Goal: Task Accomplishment & Management: Manage account settings

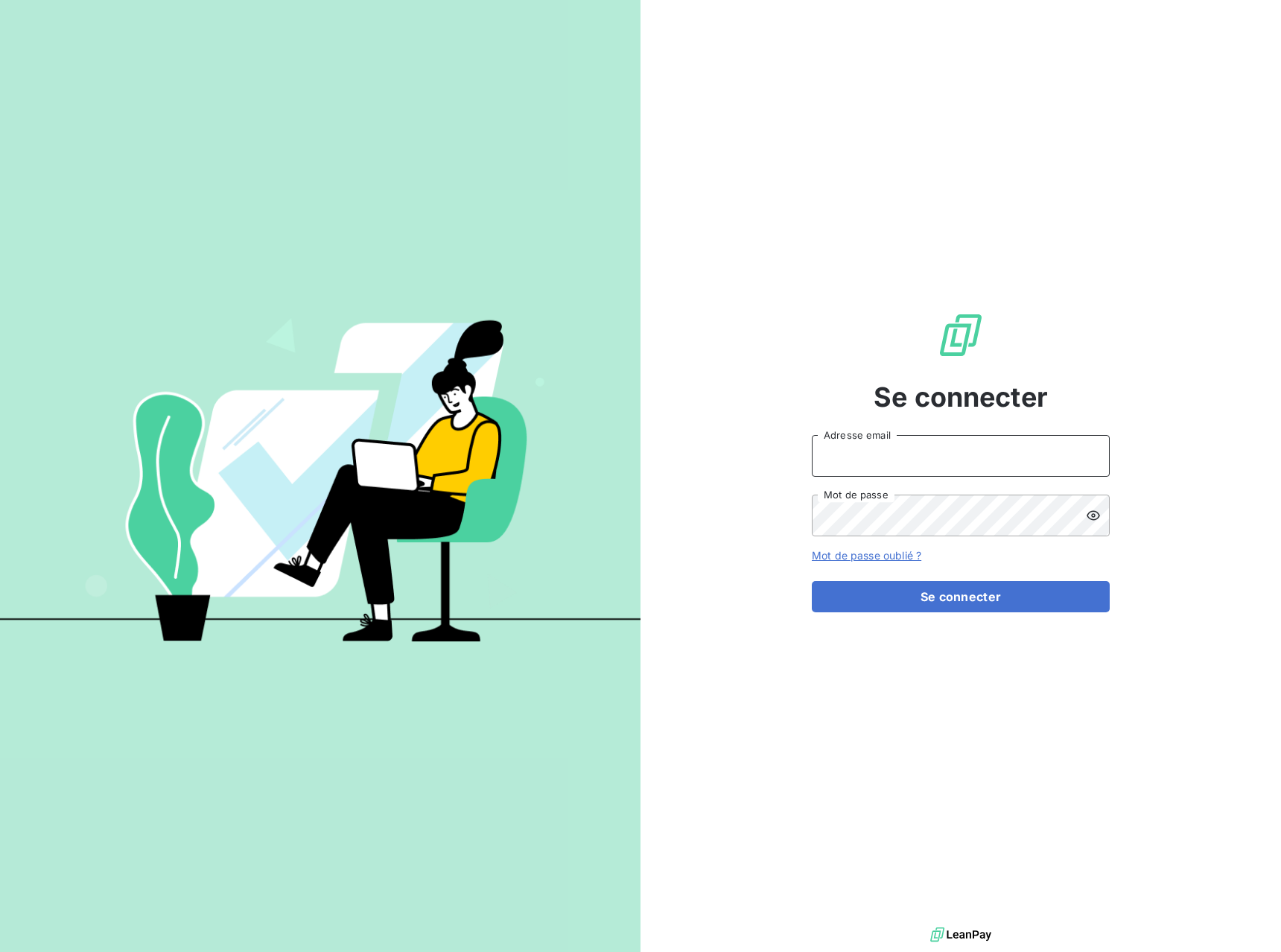
type input "[EMAIL_ADDRESS][DOMAIN_NAME]"
click at [869, 446] on input "[EMAIL_ADDRESS][DOMAIN_NAME]" at bounding box center [961, 456] width 298 height 42
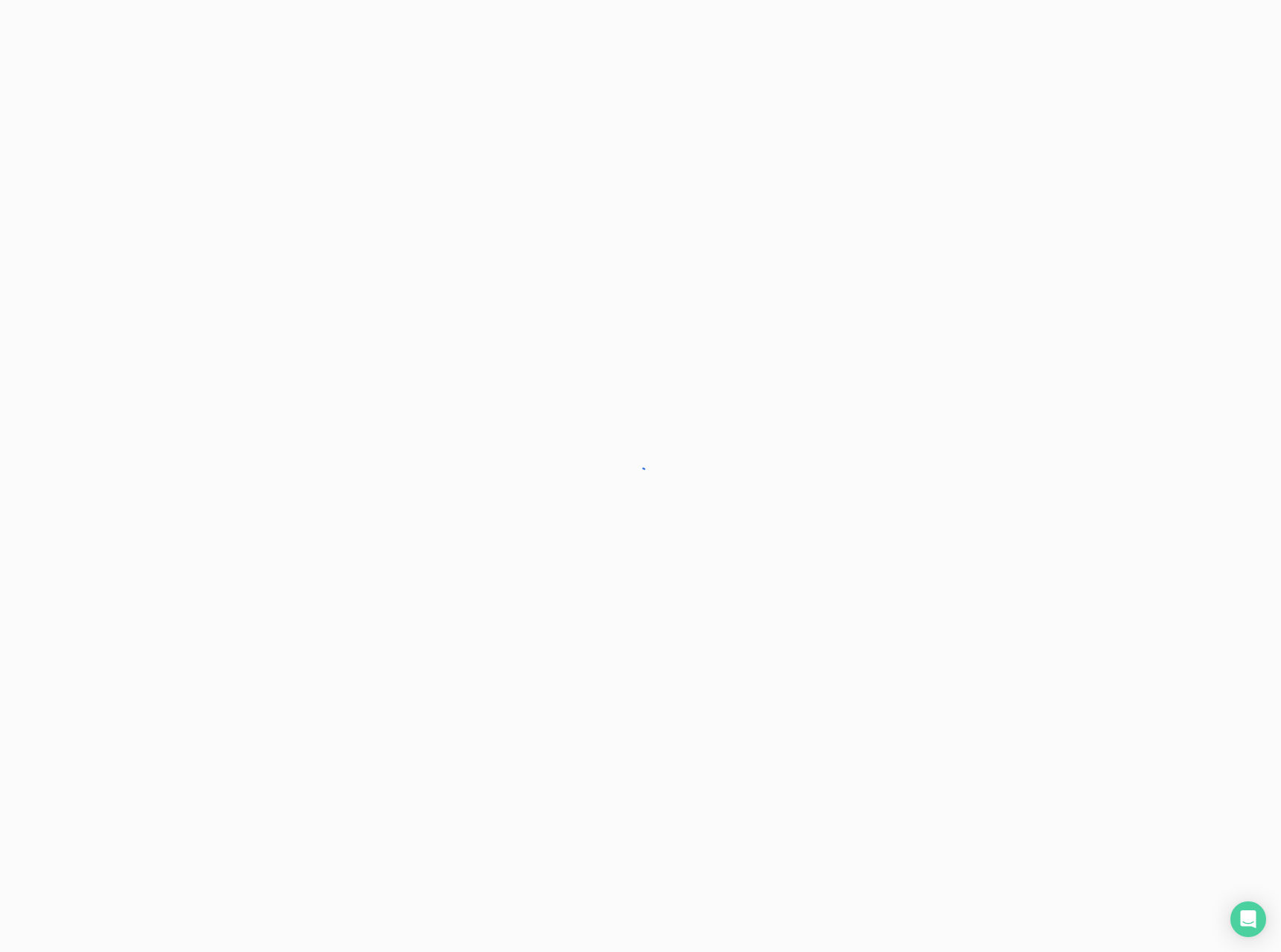
click at [930, 602] on div at bounding box center [640, 476] width 1281 height 952
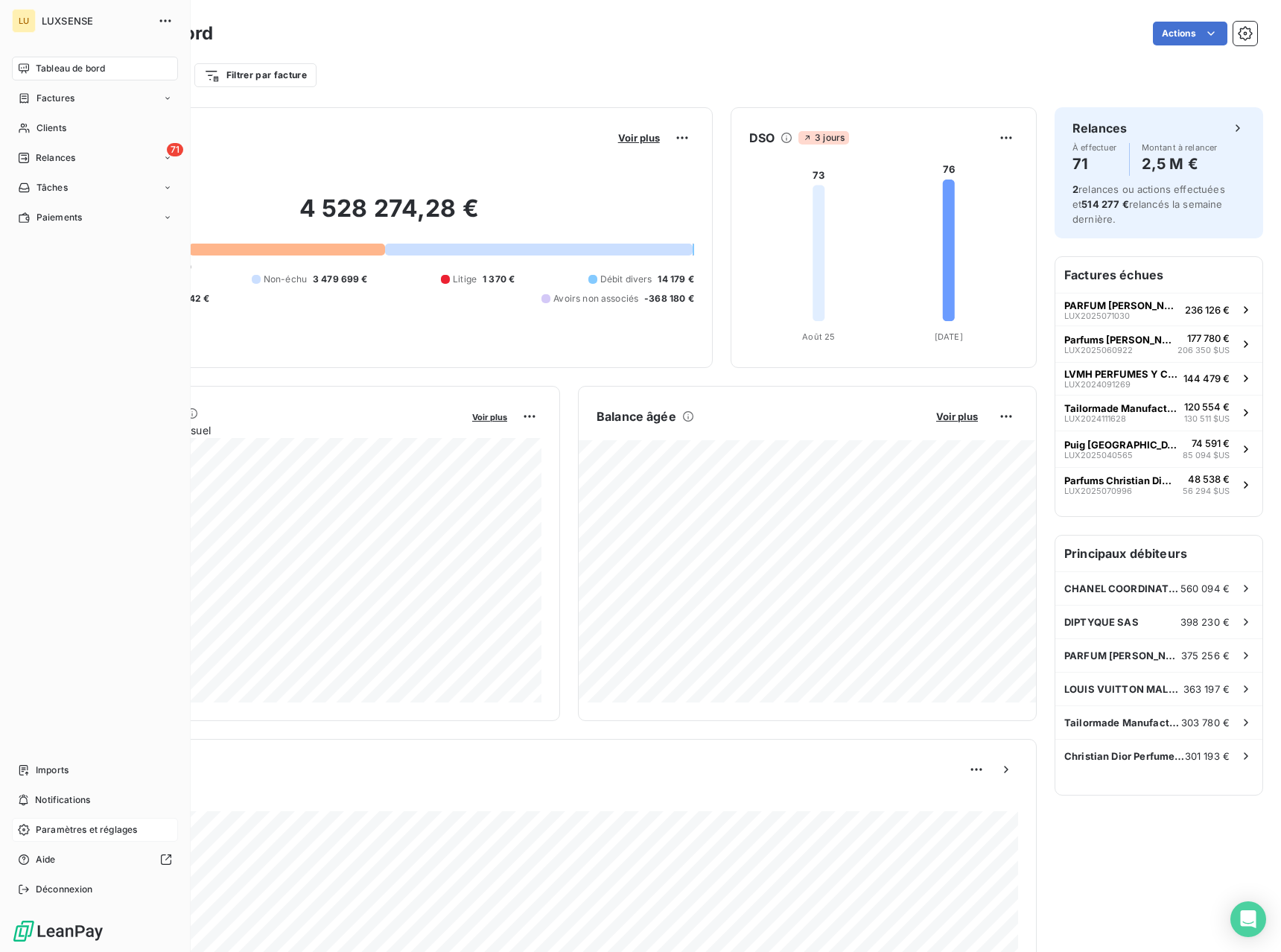
click at [46, 828] on span "Paramètres et réglages" at bounding box center [86, 829] width 101 height 14
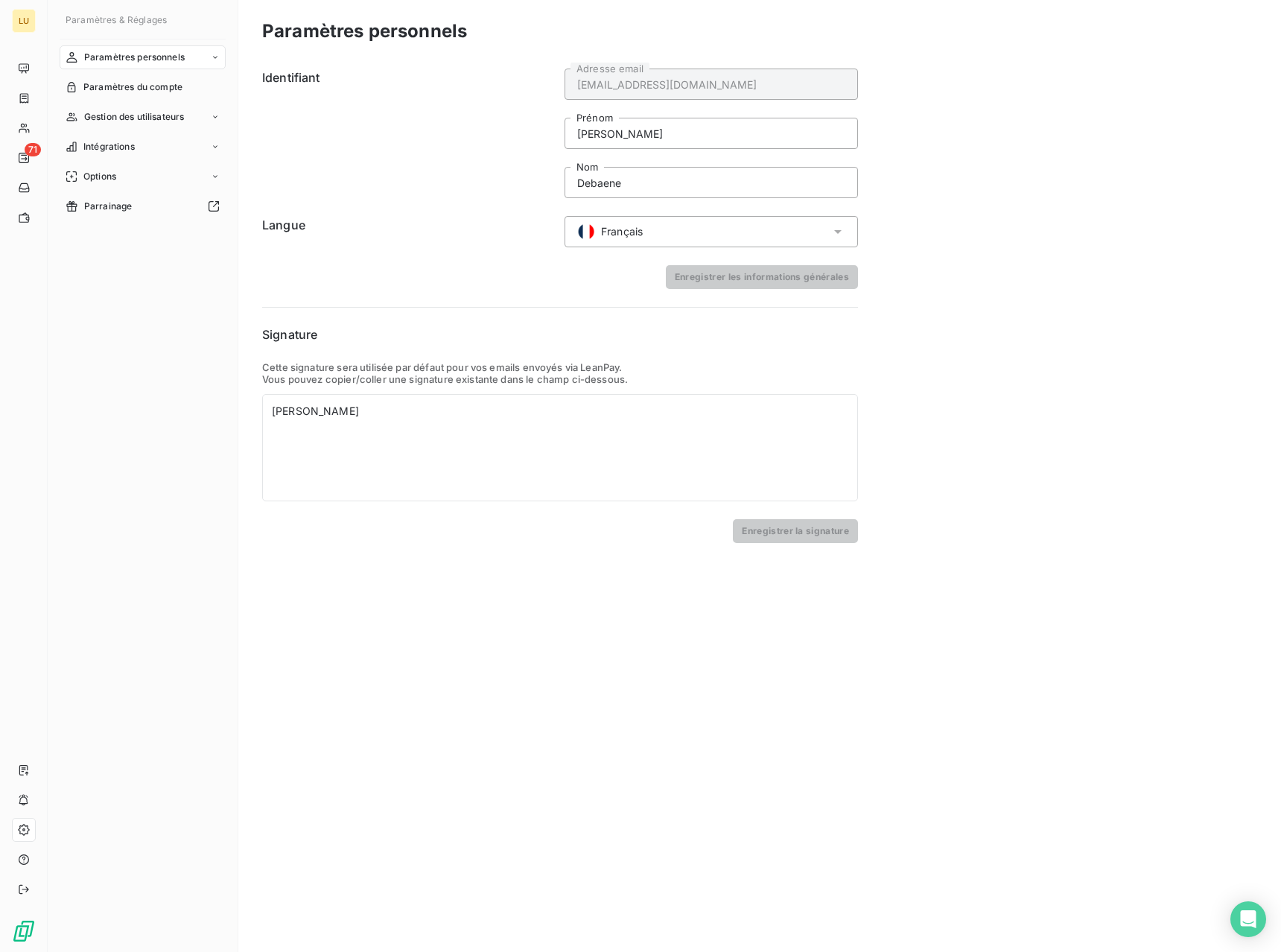
click at [135, 189] on nav "Paramètres personnels Paramètres du compte Gestion des utilisateurs Intégration…" at bounding box center [143, 131] width 166 height 173
click at [135, 182] on div "Options" at bounding box center [143, 176] width 166 height 24
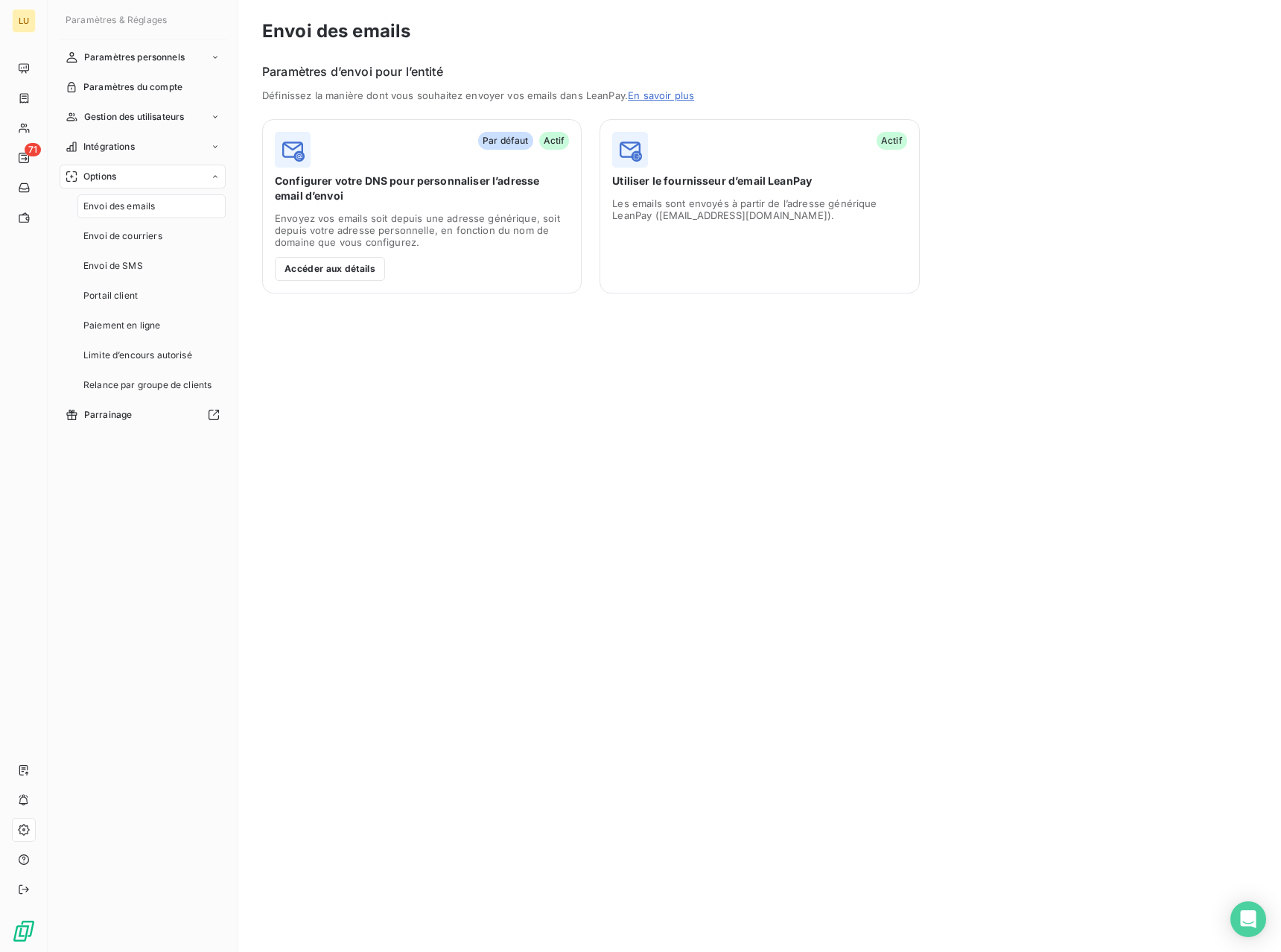
click at [137, 210] on span "Envoi des emails" at bounding box center [119, 207] width 71 height 14
click at [348, 259] on button "Accéder aux détails" at bounding box center [330, 268] width 110 height 24
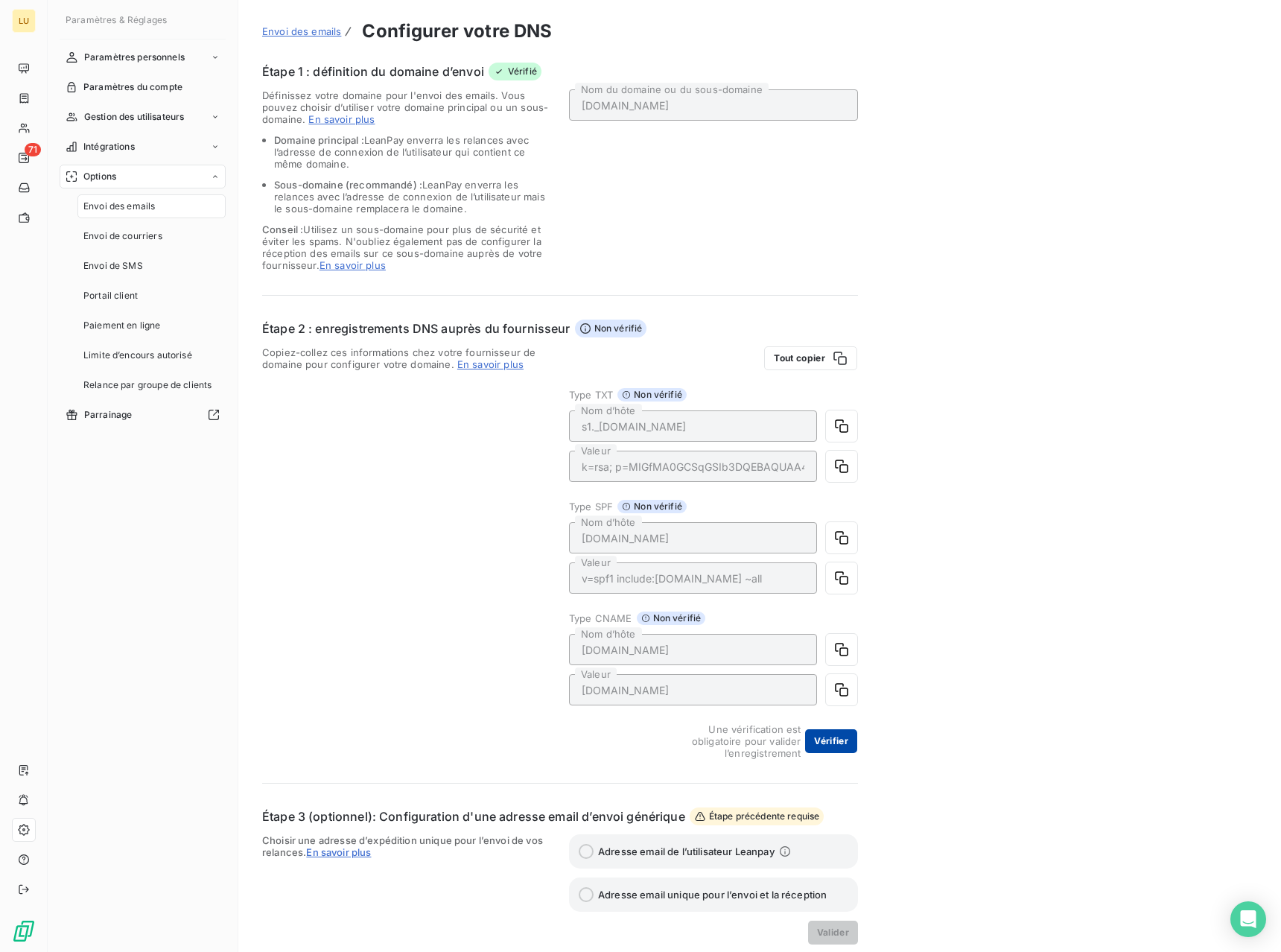
click at [830, 740] on button "Vérifier" at bounding box center [831, 741] width 52 height 24
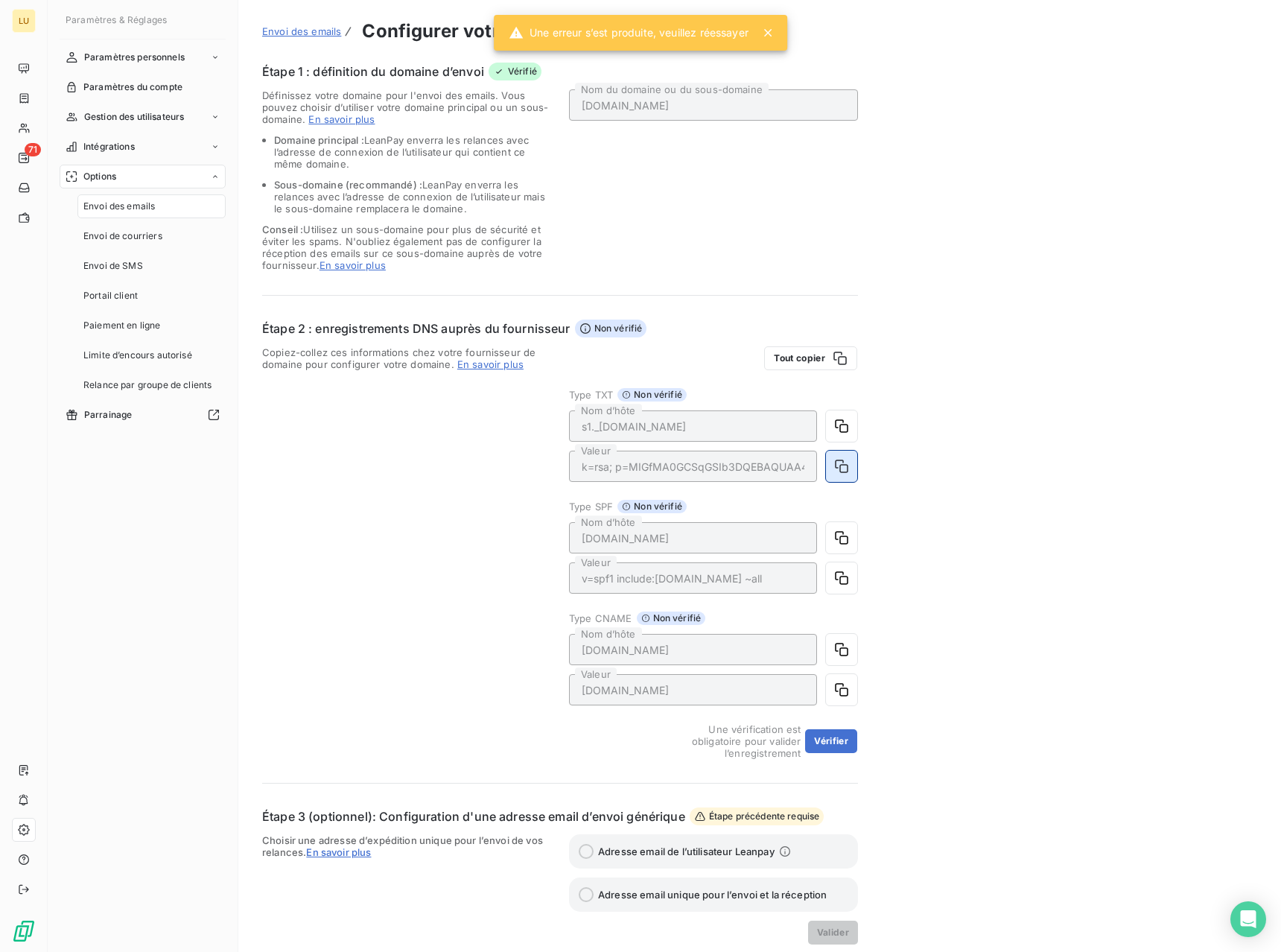
click at [838, 469] on icon "button" at bounding box center [841, 465] width 14 height 14
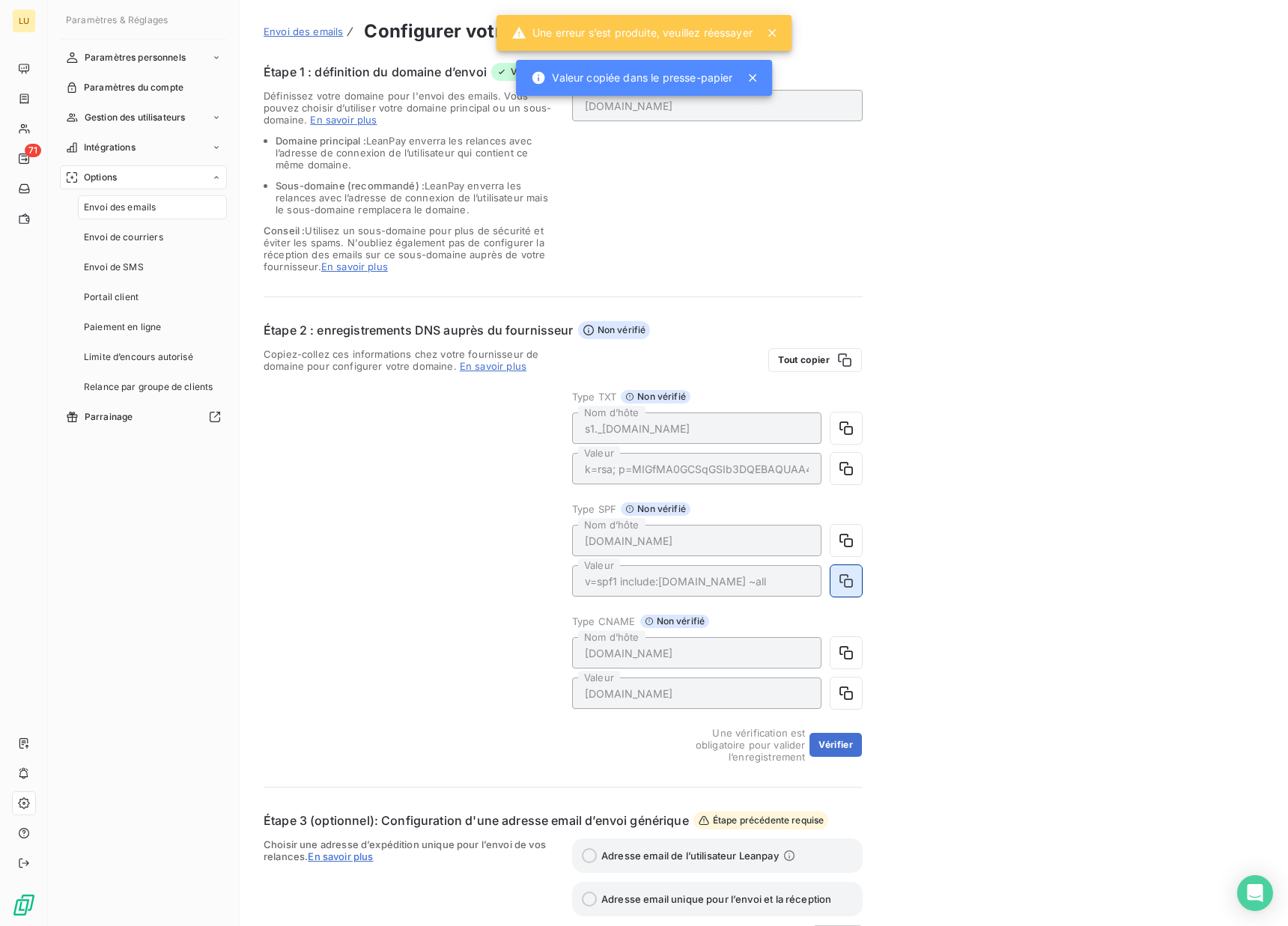
click at [839, 585] on icon "button" at bounding box center [845, 580] width 15 height 15
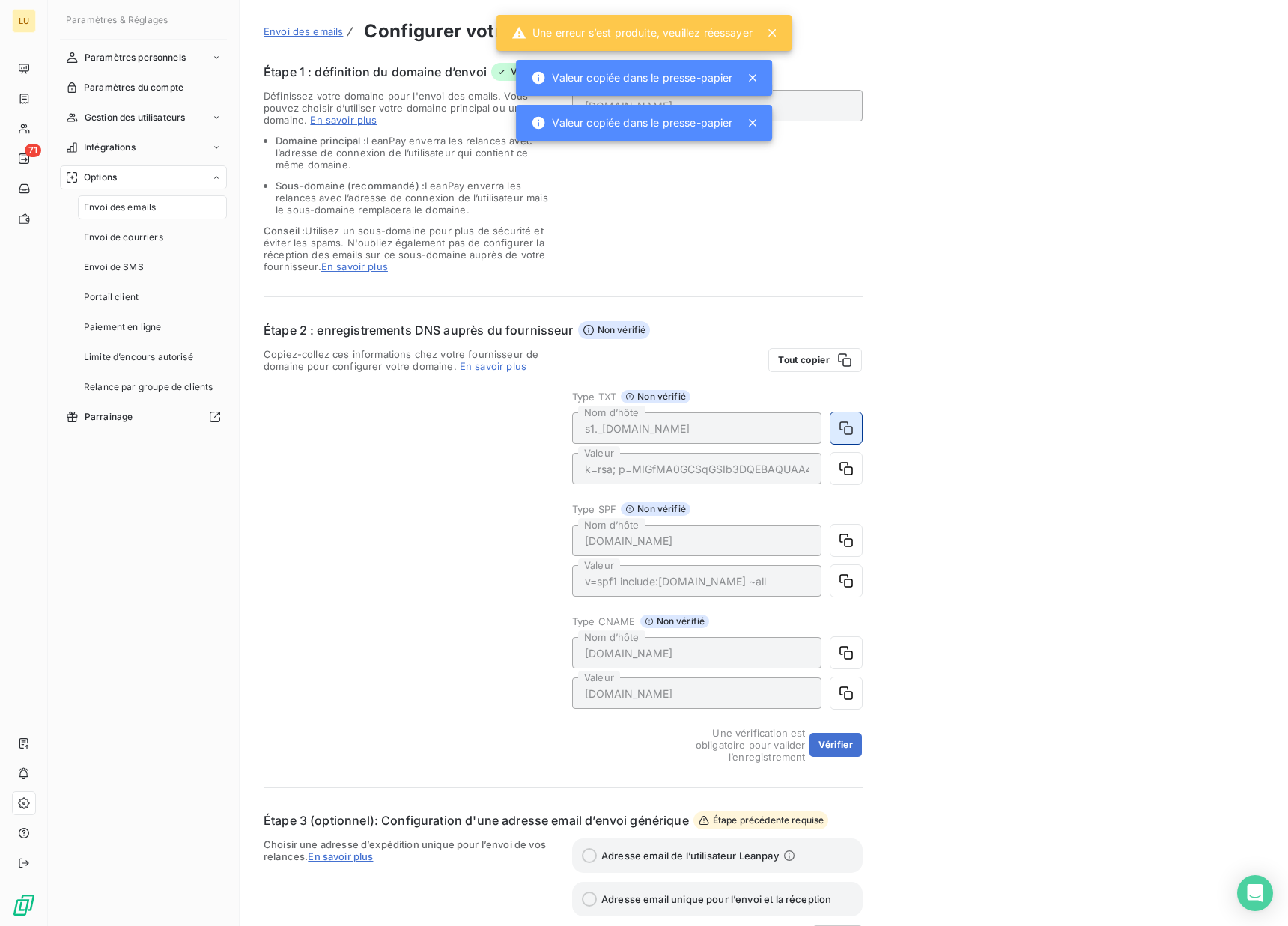
click at [842, 429] on icon "button" at bounding box center [845, 428] width 15 height 15
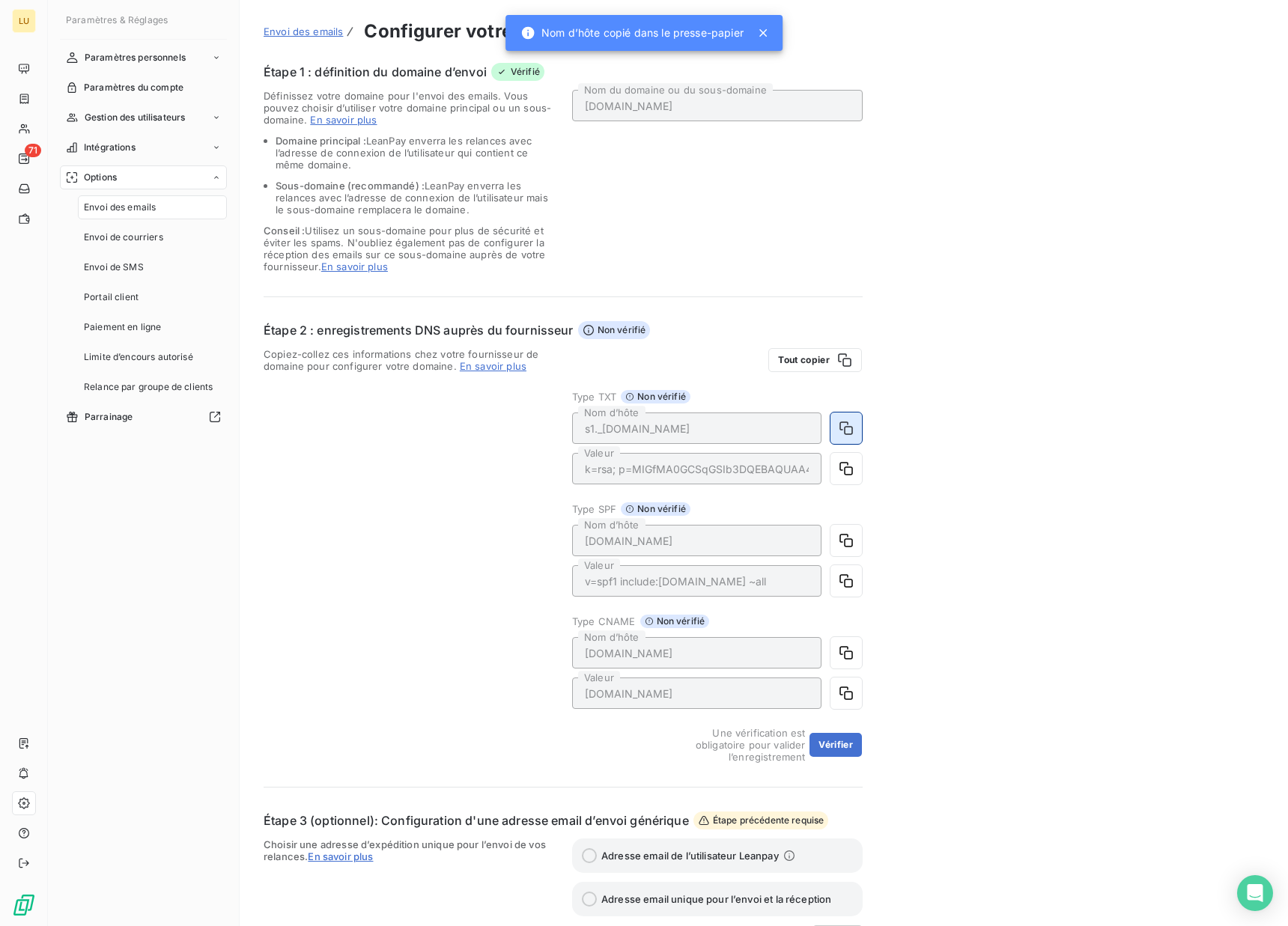
click at [843, 427] on icon "button" at bounding box center [845, 428] width 15 height 15
click at [848, 464] on icon "button" at bounding box center [845, 468] width 15 height 15
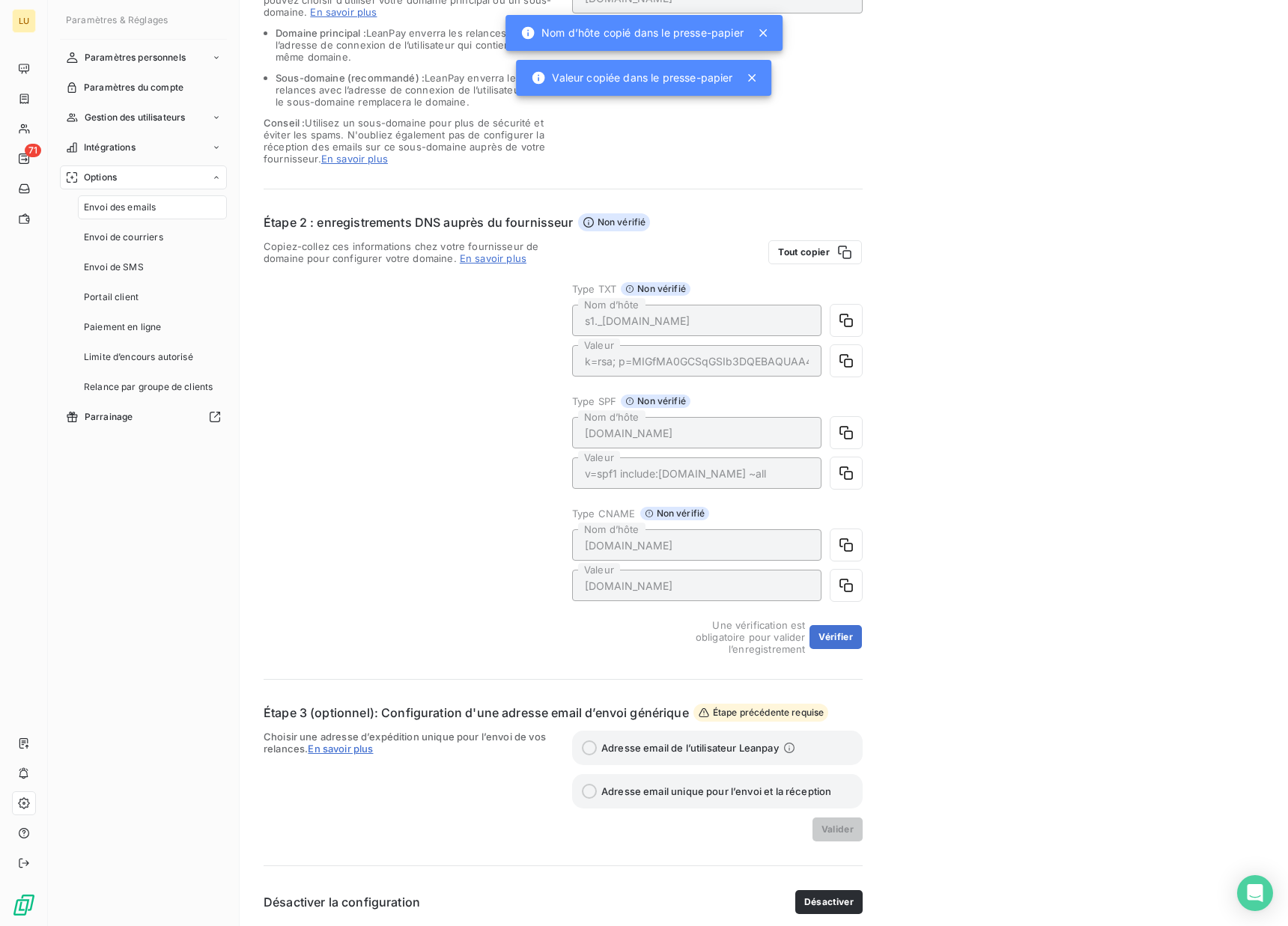
scroll to position [114, 0]
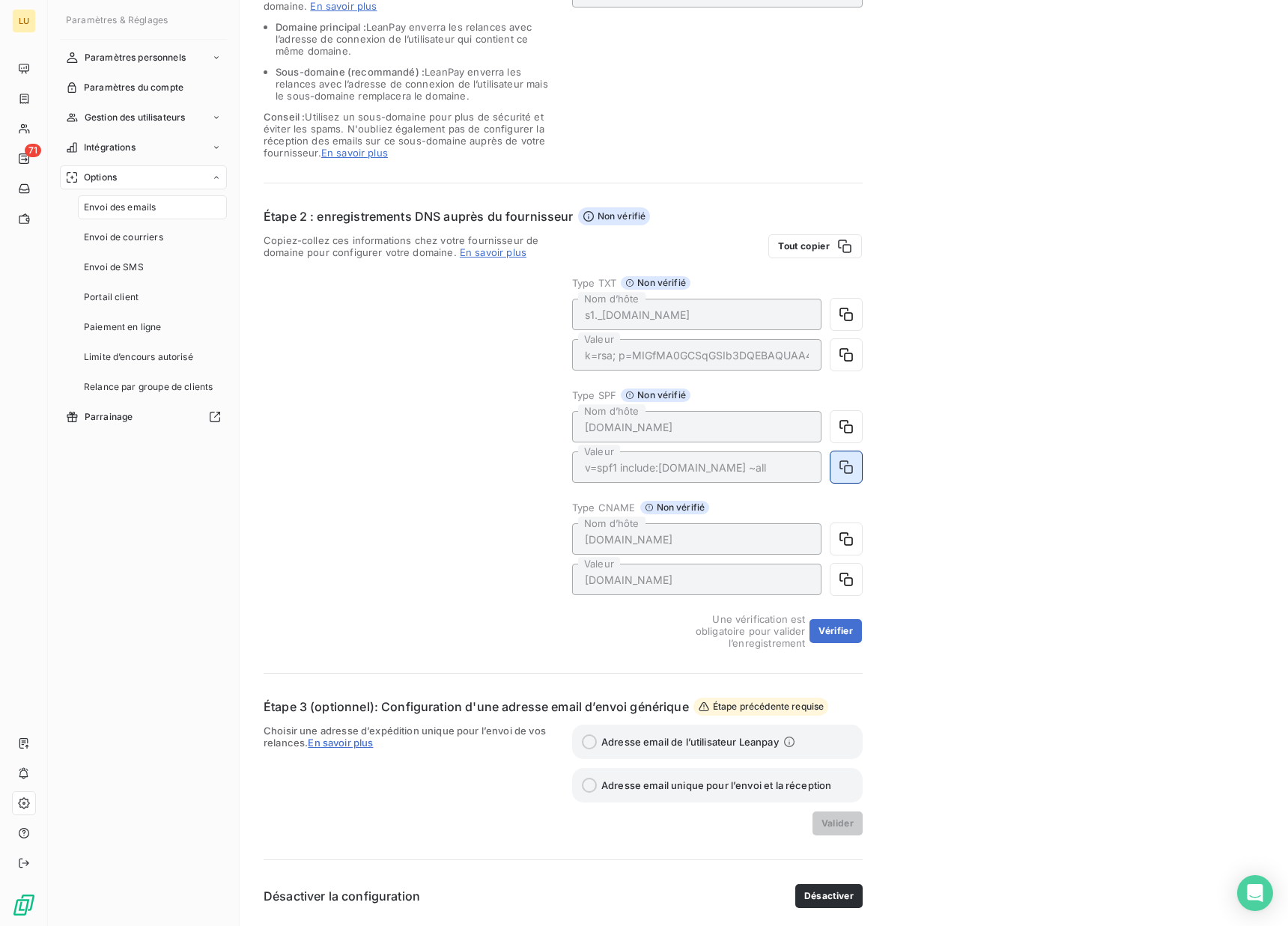
click at [840, 461] on icon "button" at bounding box center [845, 467] width 15 height 15
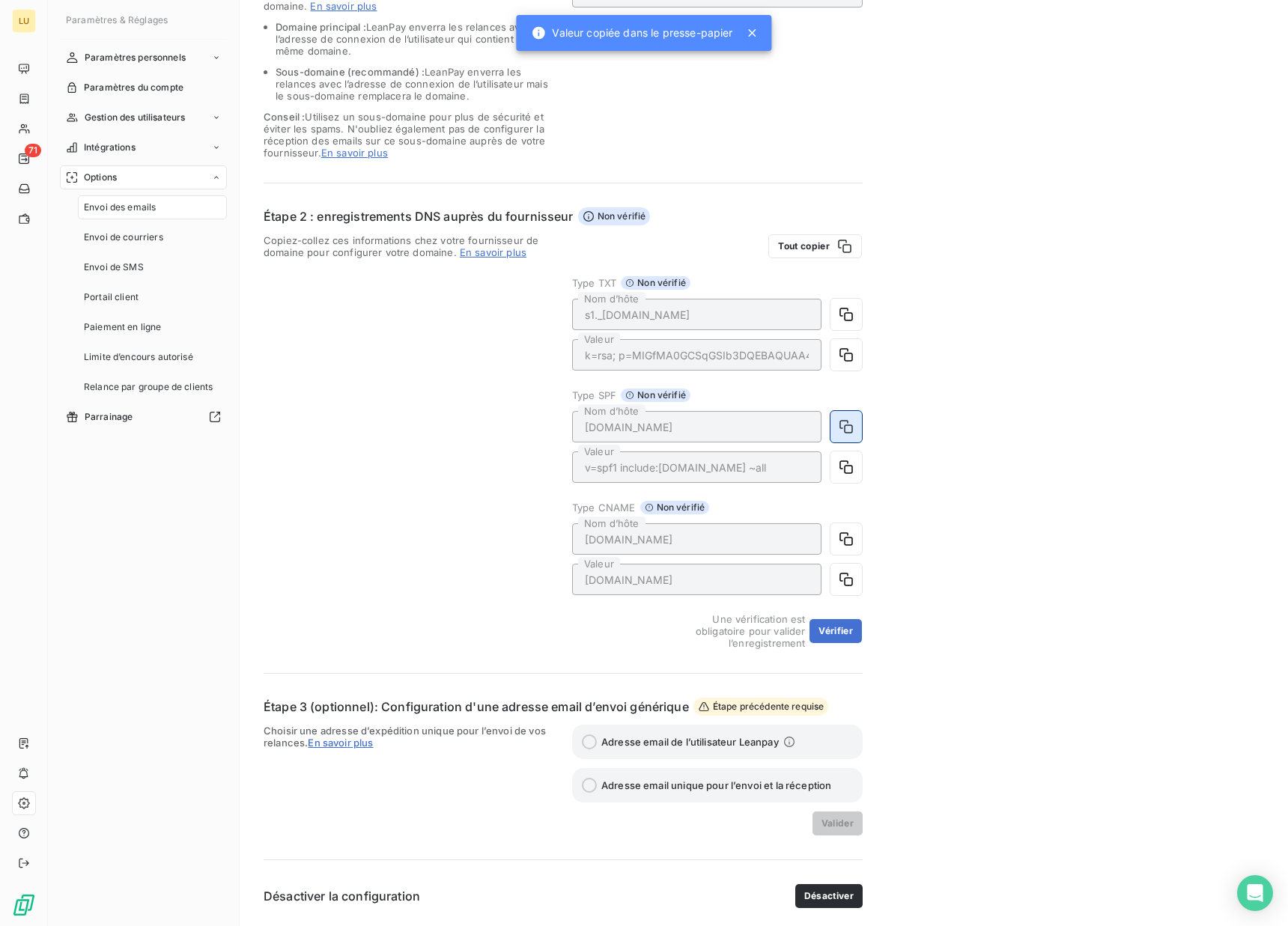
click at [840, 431] on icon "button" at bounding box center [845, 426] width 15 height 15
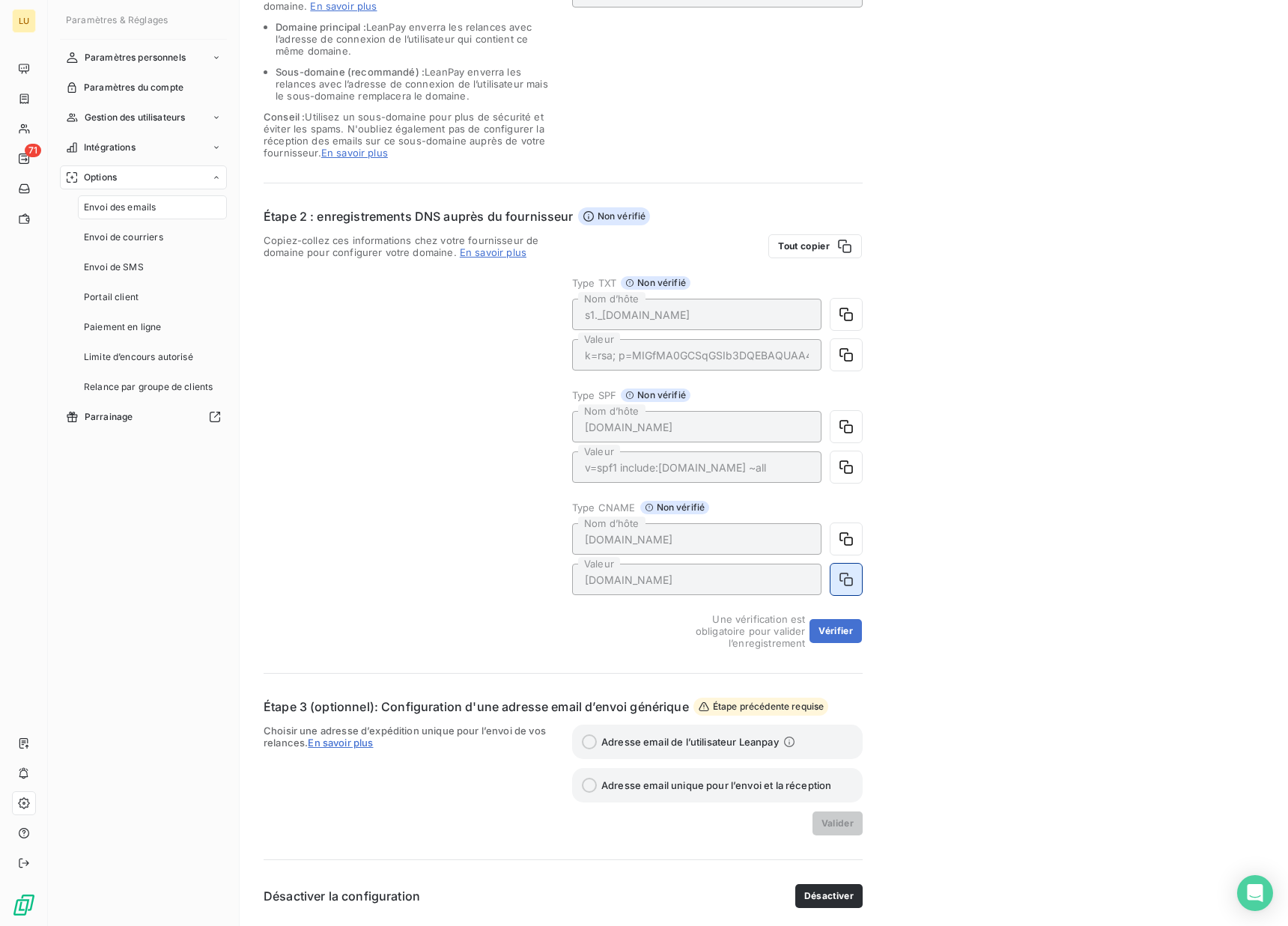
click at [843, 579] on icon "button" at bounding box center [845, 579] width 15 height 15
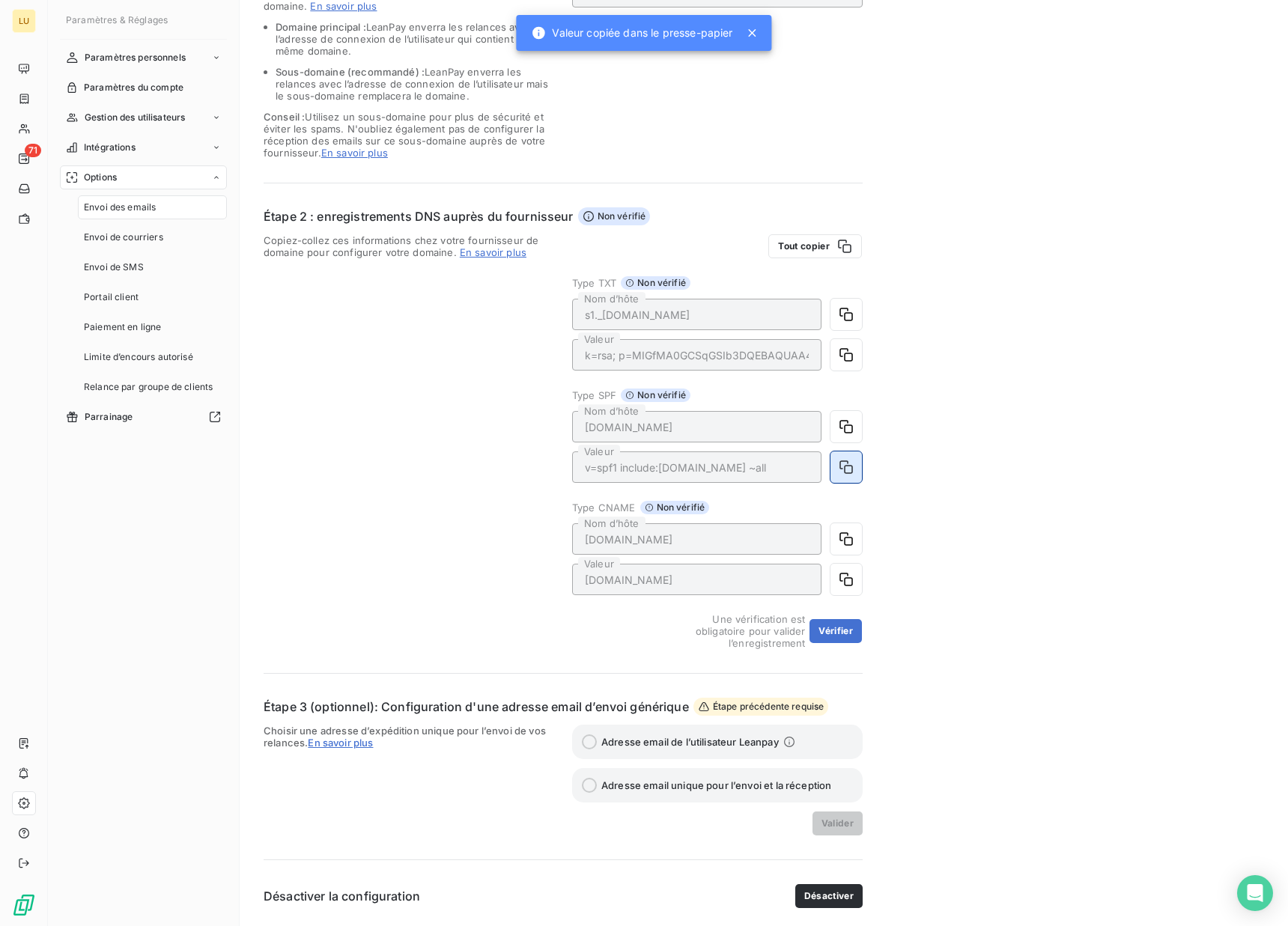
click at [849, 468] on icon "button" at bounding box center [845, 467] width 15 height 15
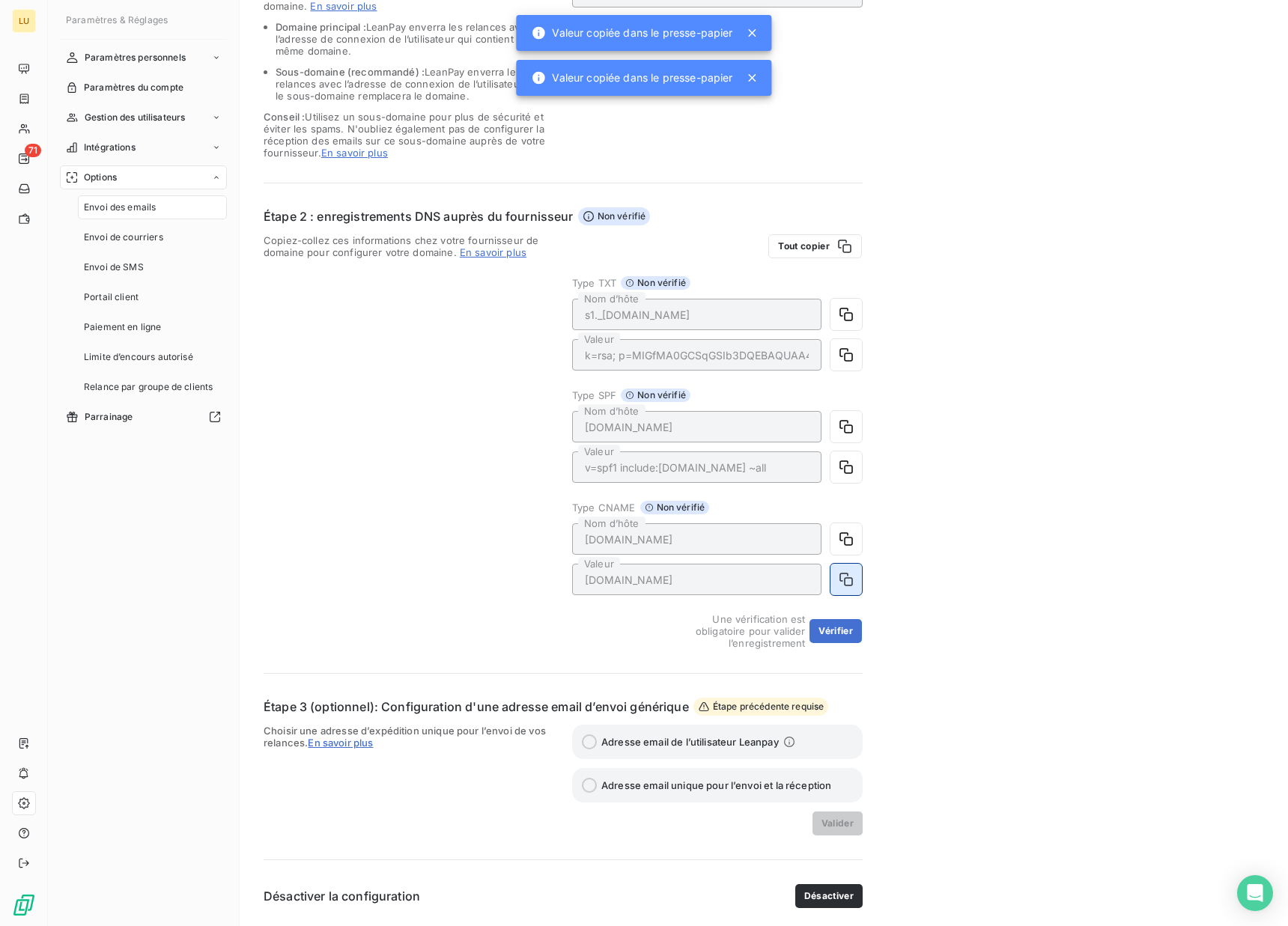
click at [841, 587] on button "button" at bounding box center [846, 579] width 31 height 31
click at [827, 530] on div "email.luxsense.fr Nom d’hôte" at bounding box center [716, 539] width 290 height 31
click at [863, 539] on div "Envoi des emails Configurer votre DNS Étape 1 : définition du domaine d’envoi V…" at bounding box center [764, 407] width 1048 height 1041
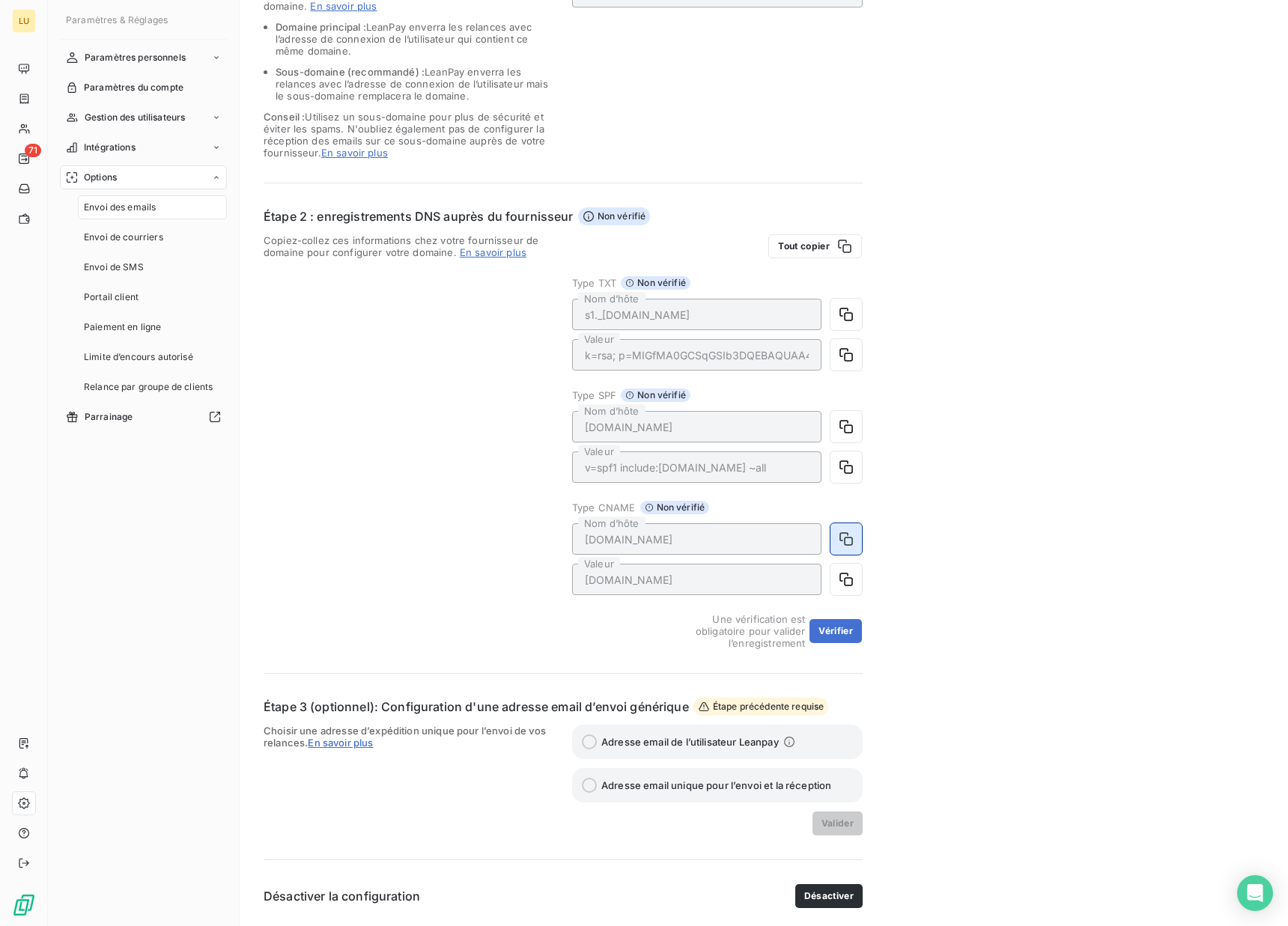
click at [833, 548] on button "button" at bounding box center [846, 539] width 31 height 31
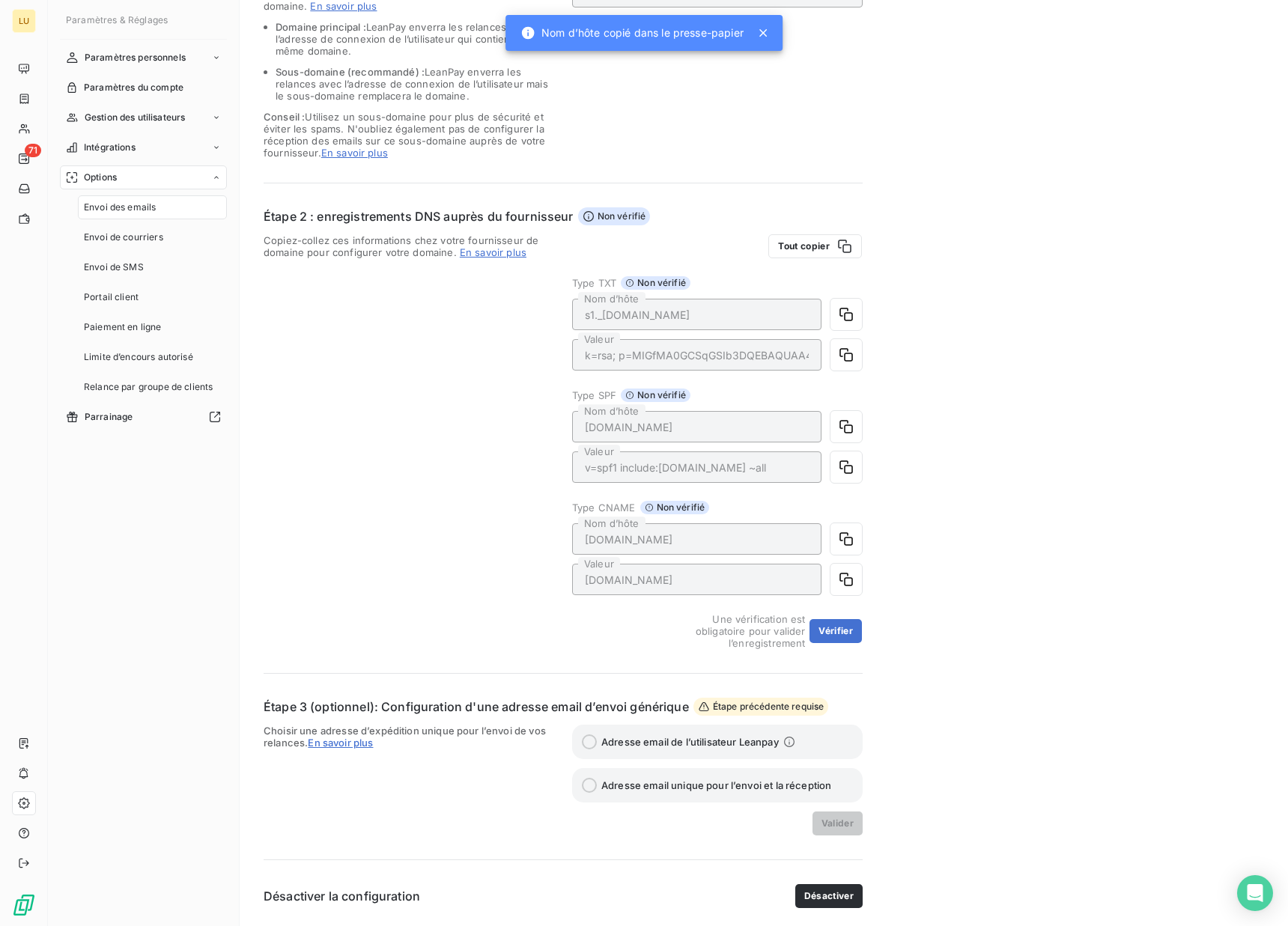
click at [599, 217] on span "Non vérifié" at bounding box center [614, 216] width 73 height 18
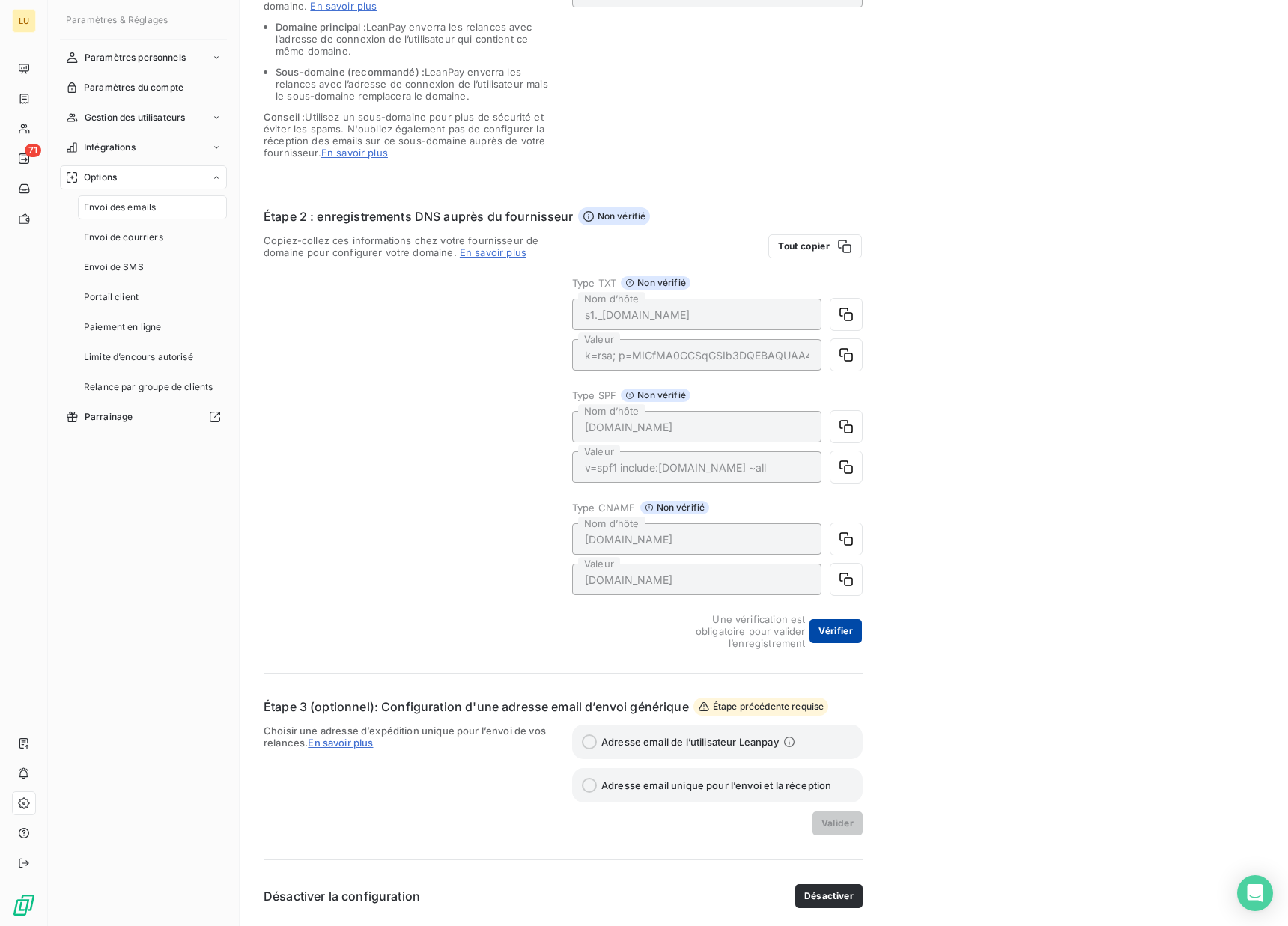
click at [838, 637] on button "Vérifier" at bounding box center [836, 631] width 52 height 24
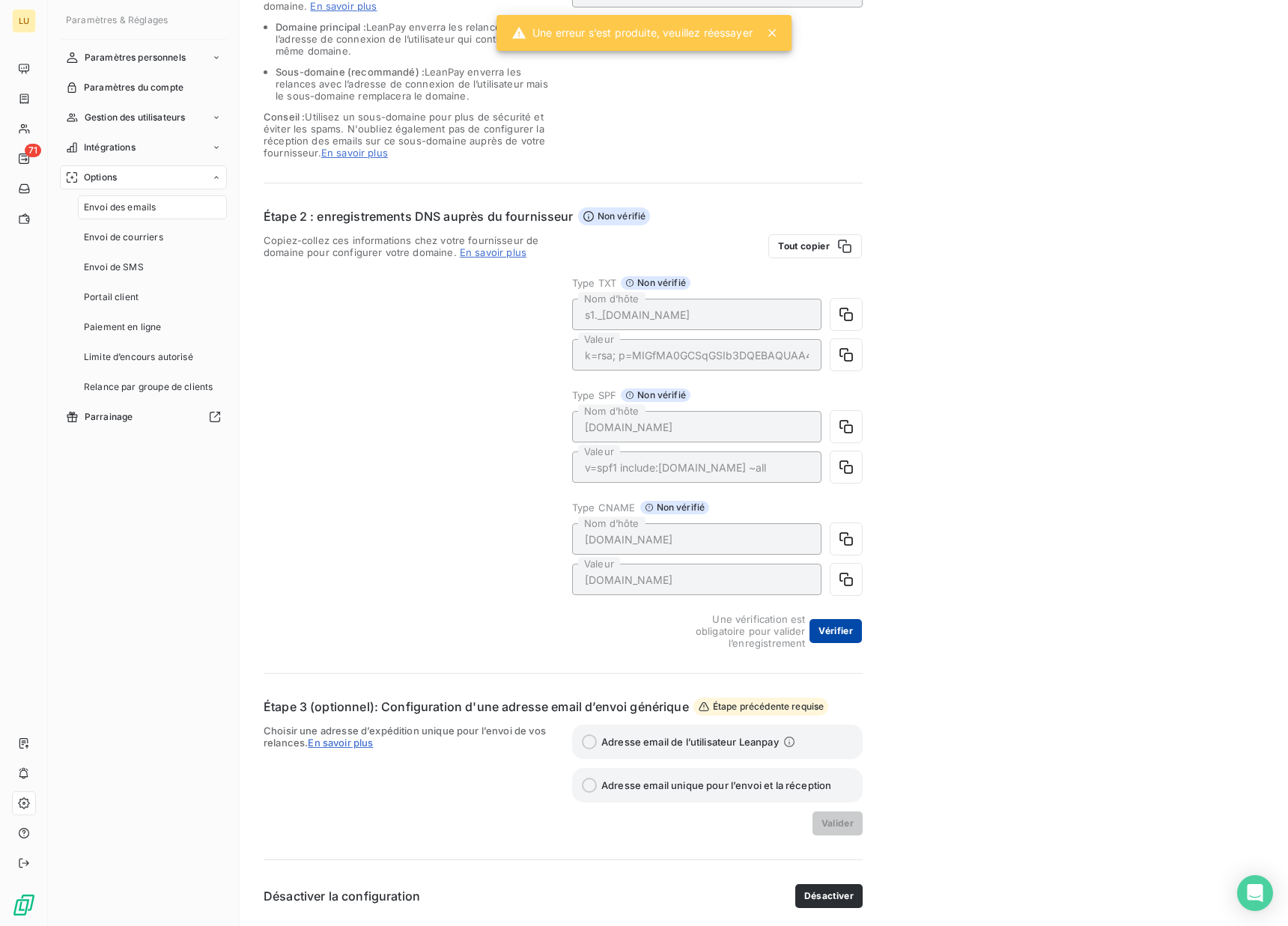
click at [842, 630] on button "Vérifier" at bounding box center [836, 631] width 52 height 24
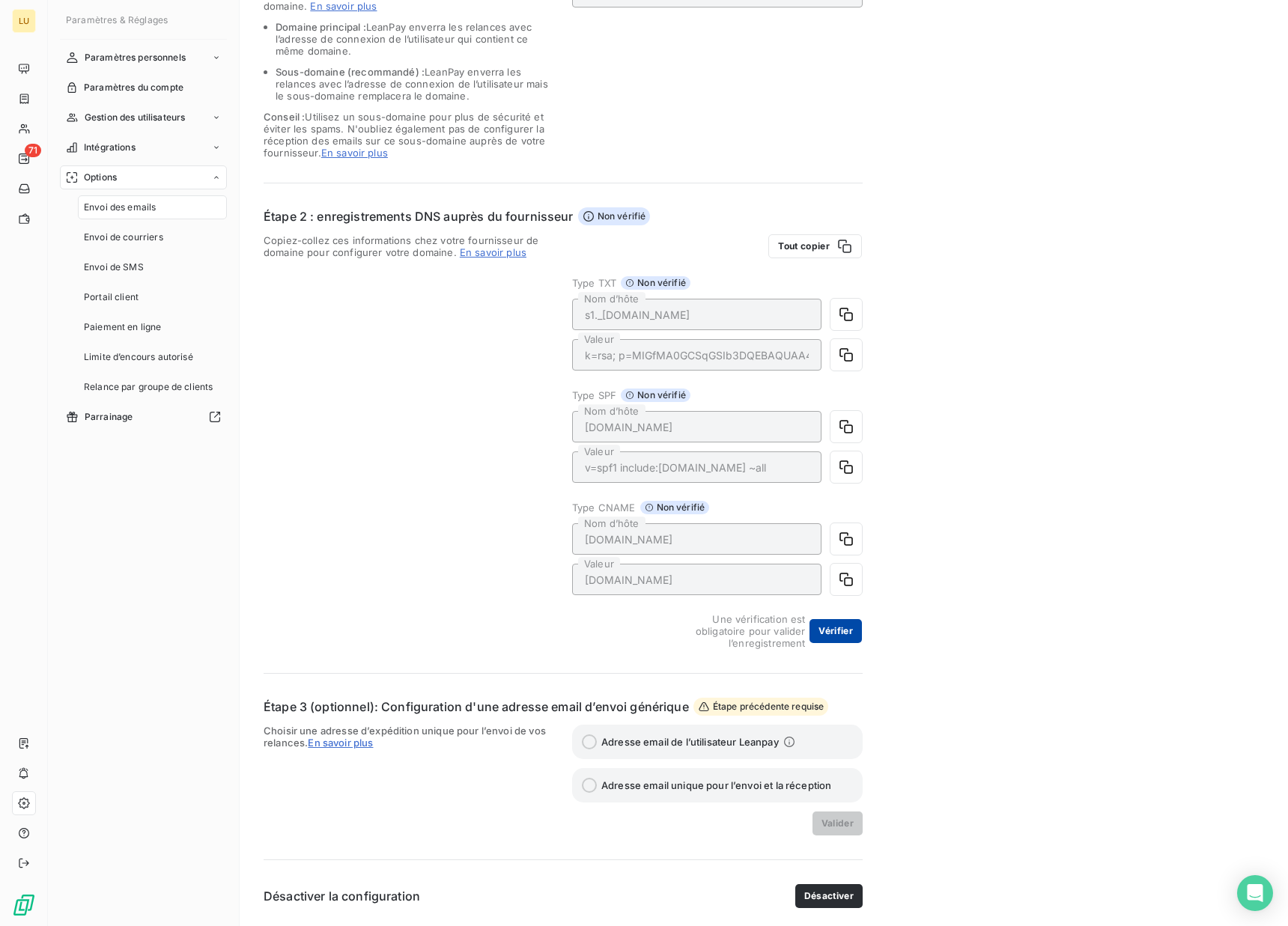
click at [841, 631] on button "Vérifier" at bounding box center [836, 631] width 52 height 24
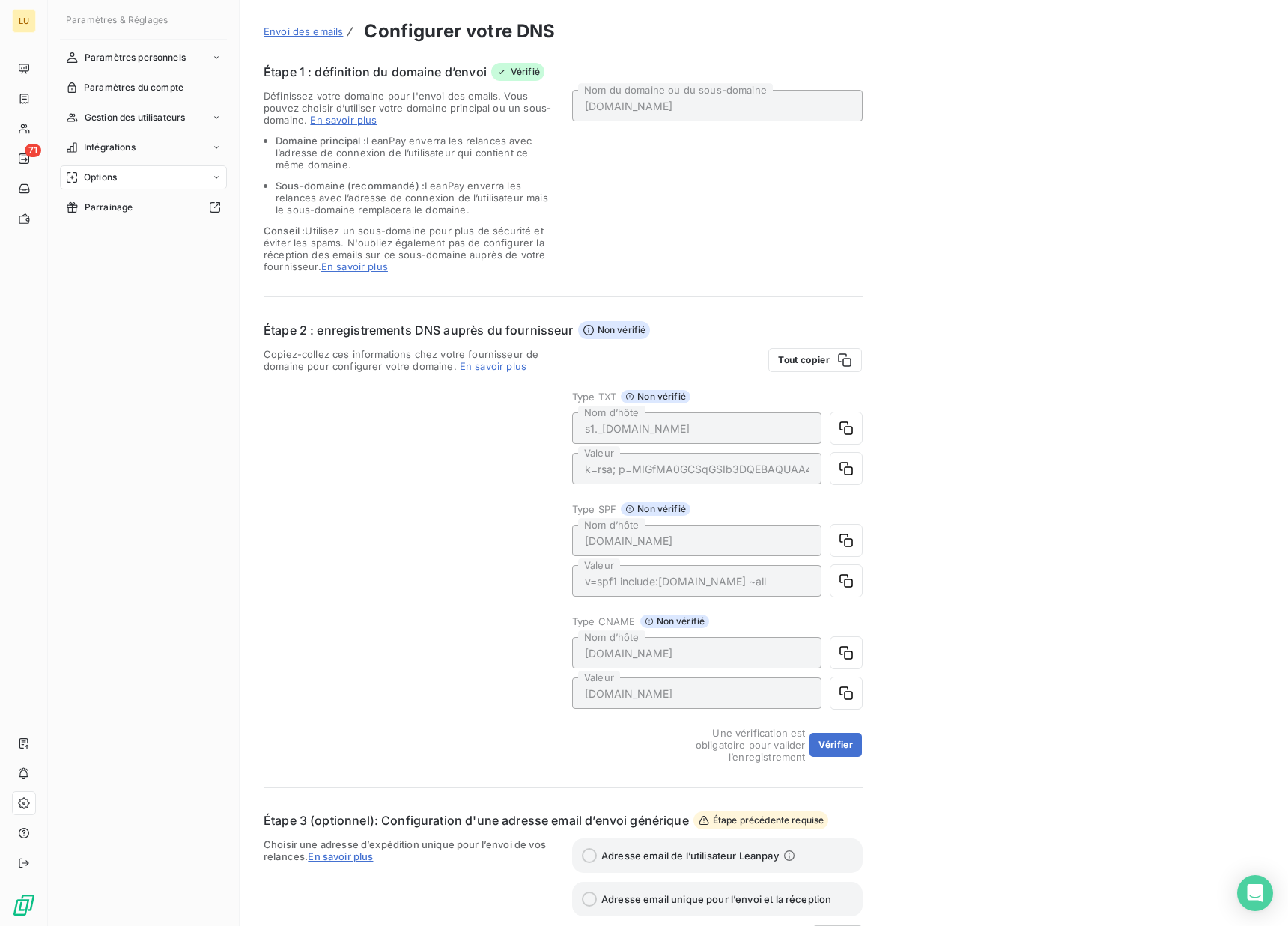
scroll to position [114, 0]
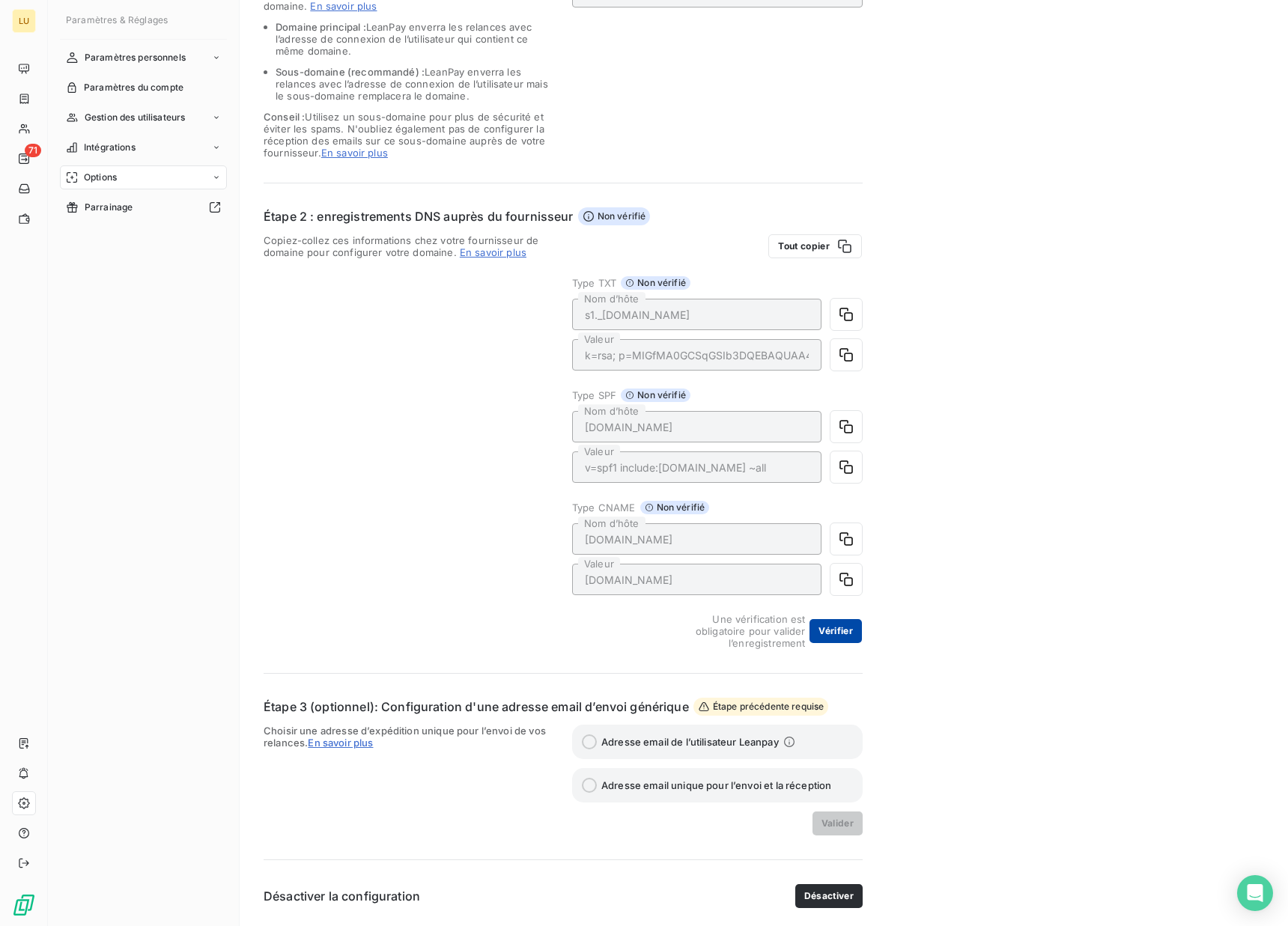
click at [843, 642] on button "Vérifier" at bounding box center [836, 631] width 52 height 24
click at [827, 632] on button "Vérifier" at bounding box center [836, 631] width 52 height 24
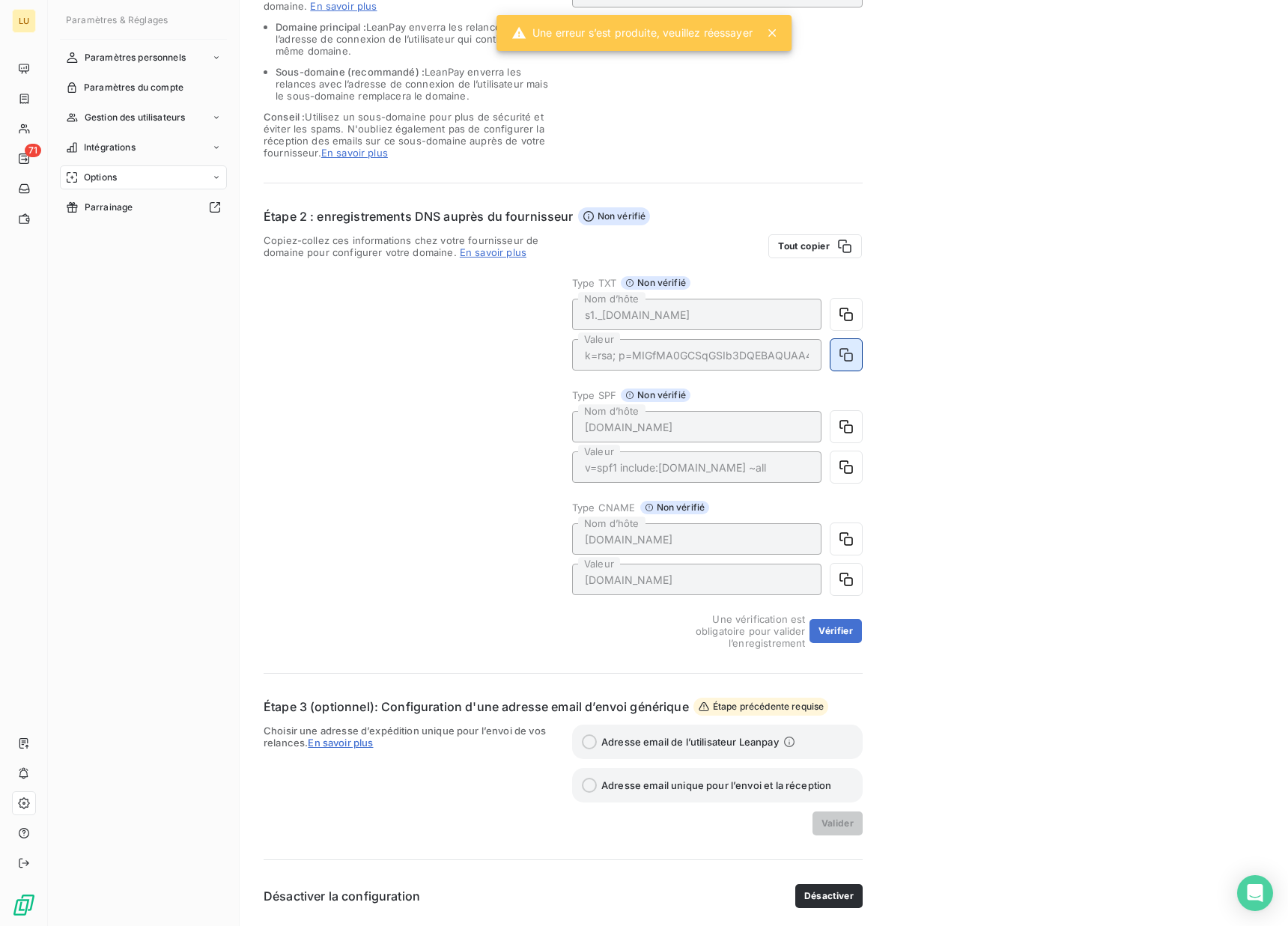
click at [842, 359] on icon "button" at bounding box center [845, 354] width 15 height 15
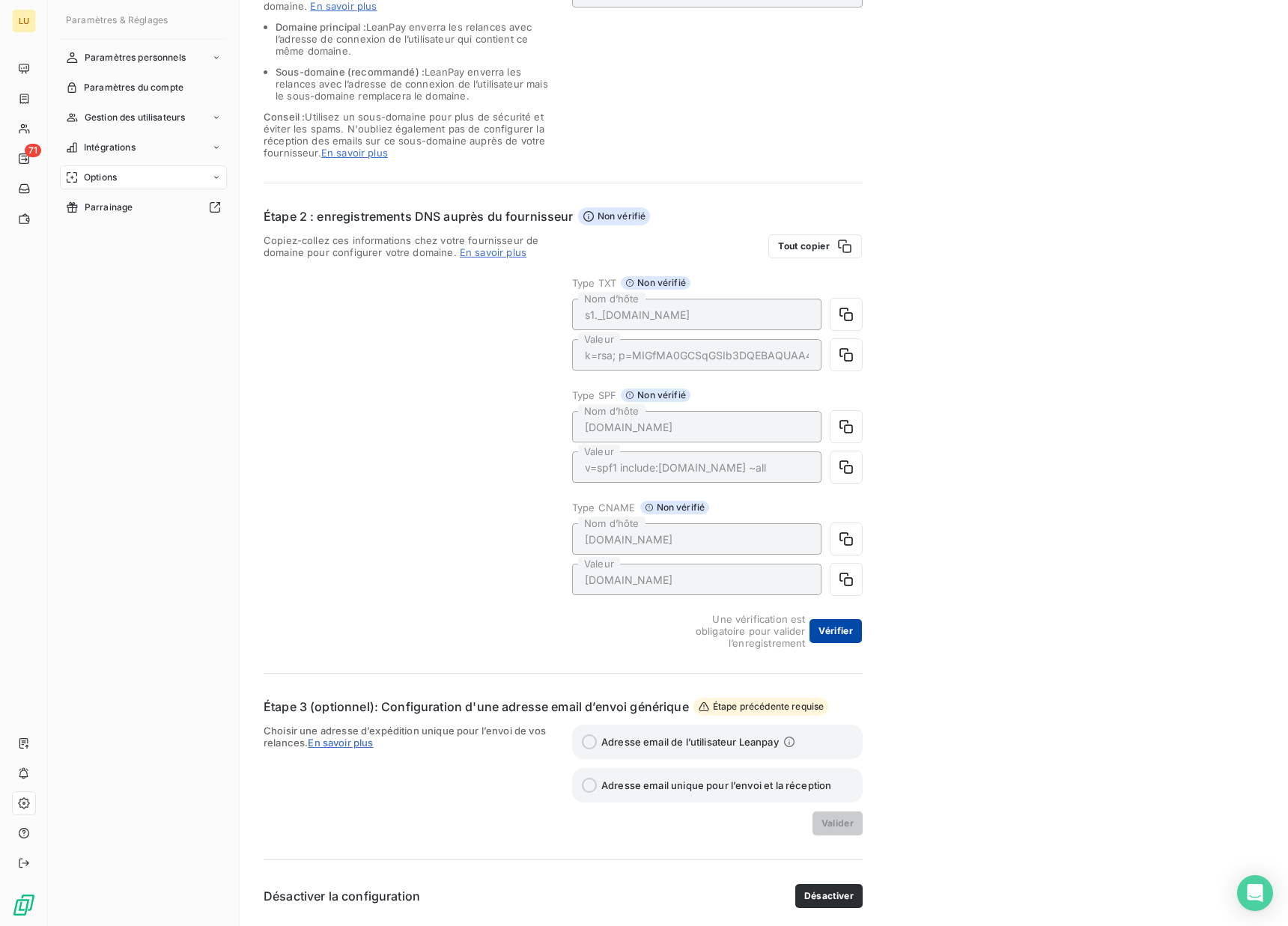
click at [844, 625] on button "Vérifier" at bounding box center [836, 631] width 52 height 24
